Goal: Information Seeking & Learning: Check status

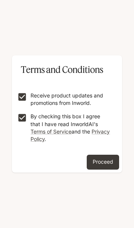
click at [111, 163] on button "Proceed" at bounding box center [102, 161] width 32 height 15
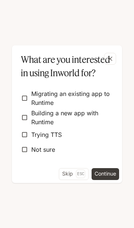
click at [65, 178] on button "Skip Esc" at bounding box center [74, 174] width 30 height 12
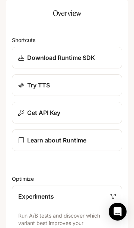
click at [13, 9] on icon "open drawer" at bounding box center [12, 10] width 7 height 7
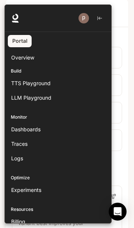
scroll to position [20, 0]
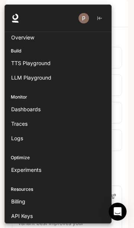
click at [99, 17] on icon "button" at bounding box center [99, 18] width 4 height 4
click at [16, 16] on icon at bounding box center [15, 18] width 9 height 9
click at [125, 183] on div at bounding box center [71, 113] width 134 height 219
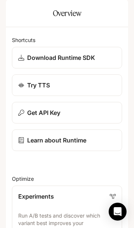
scroll to position [0, 0]
click at [121, 212] on icon "Open Intercom Messenger" at bounding box center [118, 211] width 8 height 9
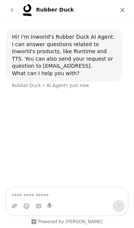
scroll to position [31, 0]
click at [12, 12] on icon "go back" at bounding box center [12, 10] width 6 height 6
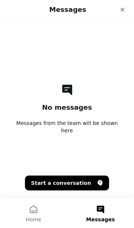
click at [29, 214] on button "Home" at bounding box center [33, 213] width 67 height 30
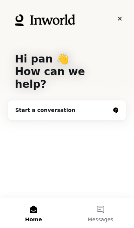
scroll to position [0, 0]
click at [59, 20] on img "Intercom messenger" at bounding box center [45, 20] width 60 height 12
click at [106, 220] on span "Messages" at bounding box center [101, 218] width 26 height 5
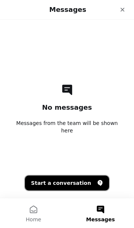
click at [72, 181] on button "Start a conversation" at bounding box center [67, 182] width 84 height 15
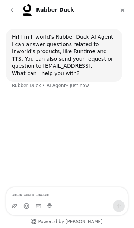
click at [12, 9] on icon "go back" at bounding box center [12, 10] width 2 height 4
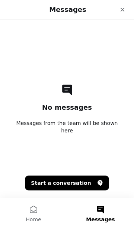
click at [35, 215] on button "Home" at bounding box center [33, 213] width 67 height 30
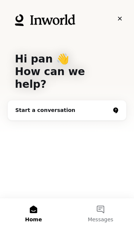
click at [73, 20] on img "Intercom messenger" at bounding box center [45, 20] width 60 height 12
click at [29, 22] on img "Intercom messenger" at bounding box center [45, 20] width 60 height 12
click at [50, 23] on img "Intercom messenger" at bounding box center [45, 20] width 60 height 12
click at [53, 22] on img "Intercom messenger" at bounding box center [45, 20] width 60 height 12
click at [48, 21] on img "Intercom messenger" at bounding box center [45, 20] width 60 height 12
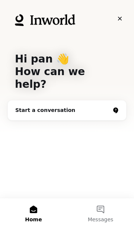
click at [23, 19] on img "Intercom messenger" at bounding box center [45, 20] width 60 height 12
click at [37, 16] on img "Intercom messenger" at bounding box center [45, 20] width 60 height 12
click at [39, 17] on img "Intercom messenger" at bounding box center [45, 20] width 60 height 12
click at [44, 106] on div "Start a conversation" at bounding box center [62, 110] width 94 height 8
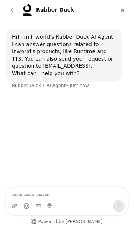
scroll to position [0, 0]
click at [124, 7] on icon "Close" at bounding box center [122, 10] width 6 height 6
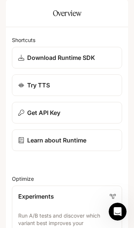
click at [14, 11] on icon "open drawer" at bounding box center [12, 10] width 7 height 7
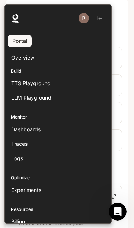
click at [16, 20] on icon at bounding box center [15, 18] width 9 height 9
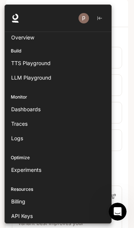
click at [124, 136] on div at bounding box center [71, 113] width 134 height 219
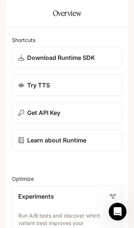
scroll to position [360, 0]
click at [16, 10] on icon "open drawer" at bounding box center [12, 10] width 7 height 5
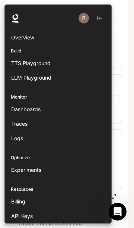
click at [66, 111] on div "Dashboards" at bounding box center [58, 109] width 94 height 8
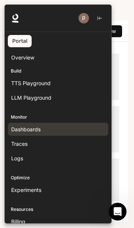
click at [124, 134] on div at bounding box center [71, 113] width 134 height 219
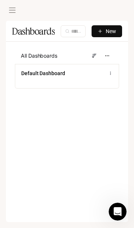
click at [77, 73] on div "Default Dashboard" at bounding box center [66, 73] width 91 height 9
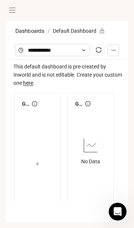
click at [83, 50] on icon at bounding box center [83, 50] width 5 height 5
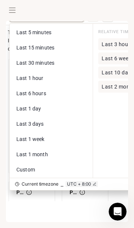
scroll to position [89, 6]
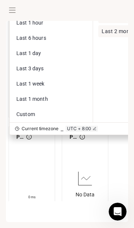
click at [63, 98] on button "Last 1 month" at bounding box center [51, 99] width 80 height 14
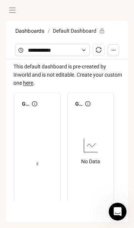
click at [111, 48] on icon "button" at bounding box center [113, 50] width 5 height 5
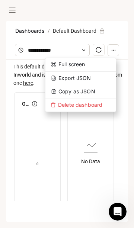
click at [99, 89] on button "Copy as JSON" at bounding box center [80, 91] width 70 height 13
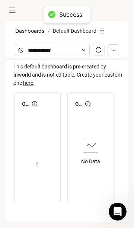
click at [9, 12] on icon "open drawer" at bounding box center [12, 10] width 7 height 7
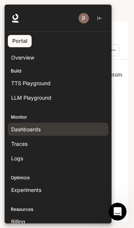
click at [124, 136] on div at bounding box center [71, 113] width 134 height 219
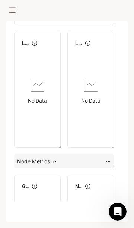
scroll to position [984, 0]
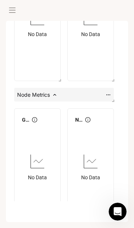
click at [95, 166] on icon at bounding box center [91, 161] width 18 height 18
click at [119, 212] on icon "Open Intercom Messenger" at bounding box center [117, 211] width 12 height 12
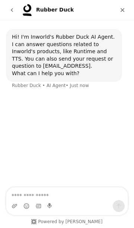
click at [15, 14] on button "go back" at bounding box center [12, 10] width 14 height 14
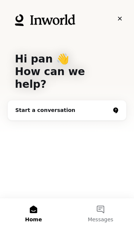
click at [36, 212] on button "Home" at bounding box center [33, 213] width 67 height 30
